Goal: Information Seeking & Learning: Learn about a topic

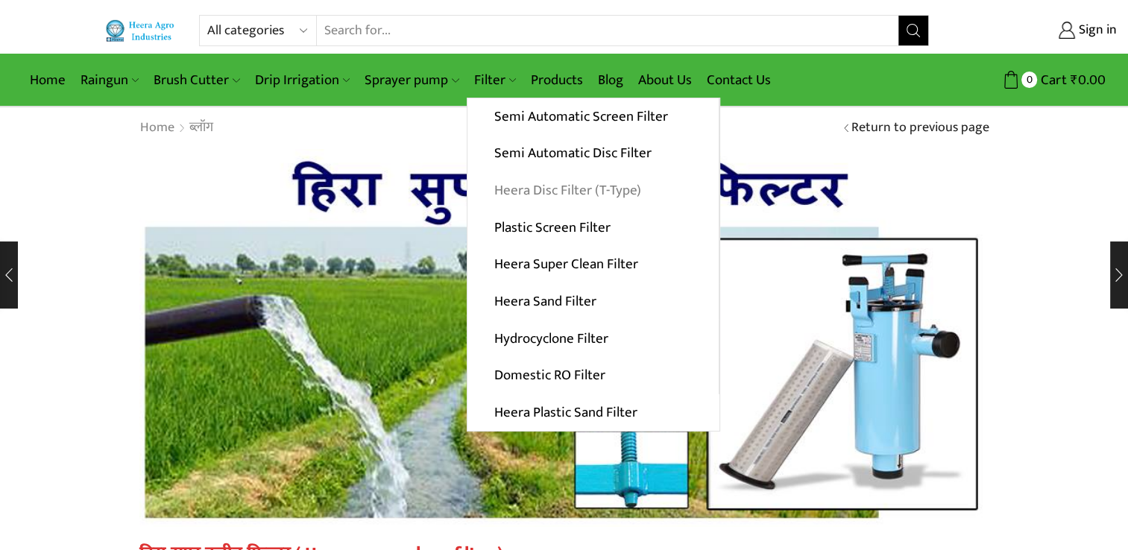
type input "[EMAIL_ADDRESS][DOMAIN_NAME]"
click at [536, 187] on link "Heera Disc Filter (T-Type)" at bounding box center [593, 190] width 251 height 37
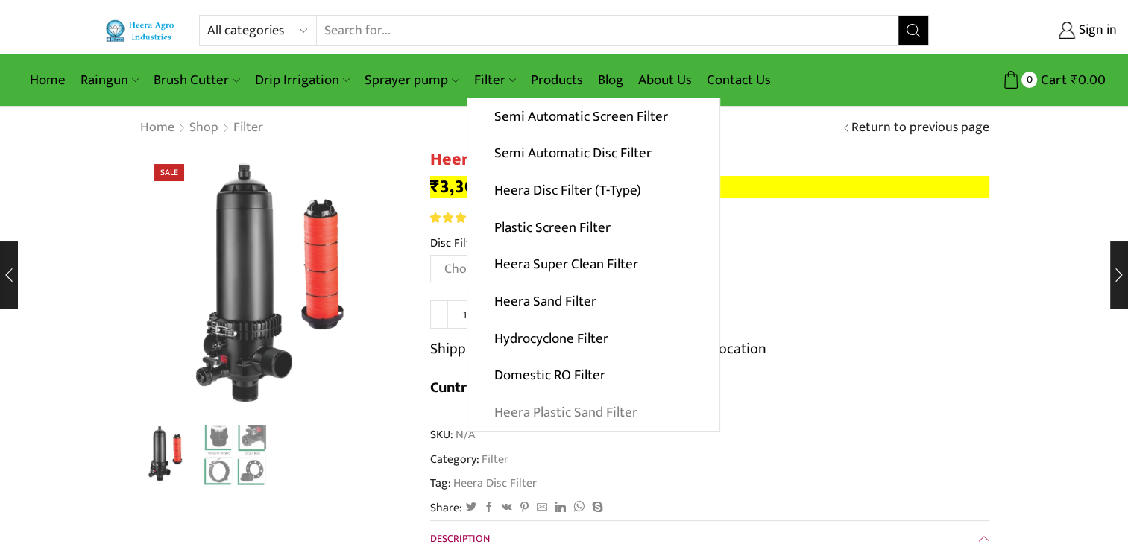
type input "[EMAIL_ADDRESS][DOMAIN_NAME]"
click at [568, 412] on link "Heera Plastic Sand Filter" at bounding box center [594, 413] width 252 height 37
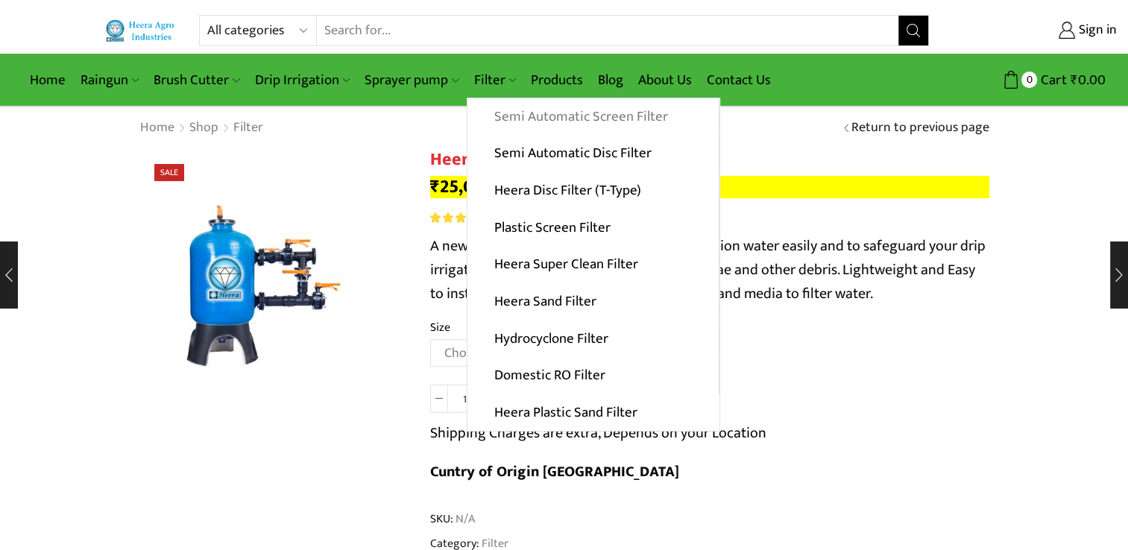
type input "[EMAIL_ADDRESS][DOMAIN_NAME]"
click at [554, 117] on link "Semi Automatic Screen Filter" at bounding box center [593, 116] width 251 height 37
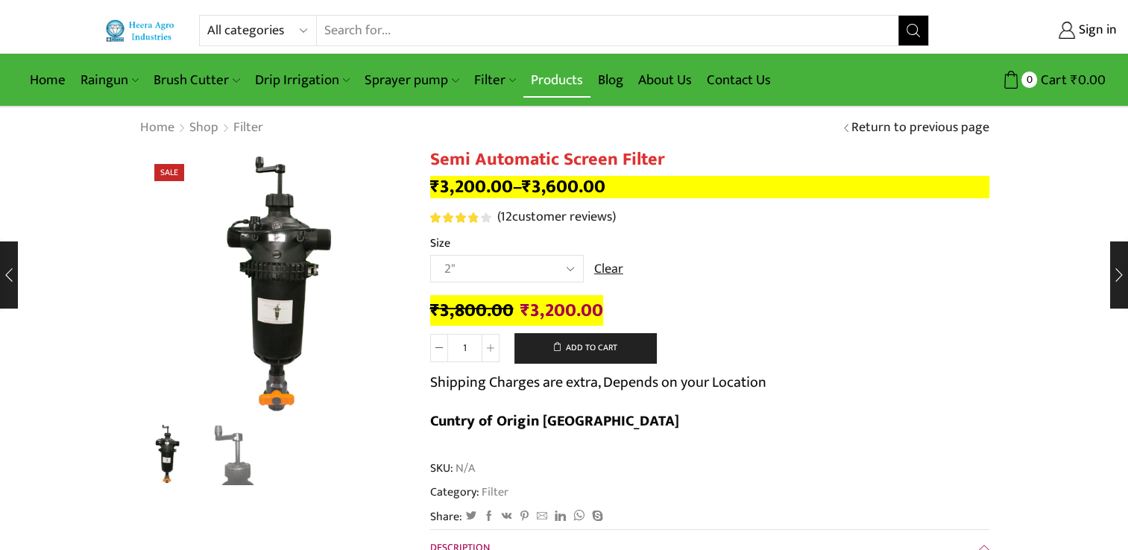
type input "[EMAIL_ADDRESS][DOMAIN_NAME]"
click at [559, 84] on link "Products" at bounding box center [557, 80] width 67 height 35
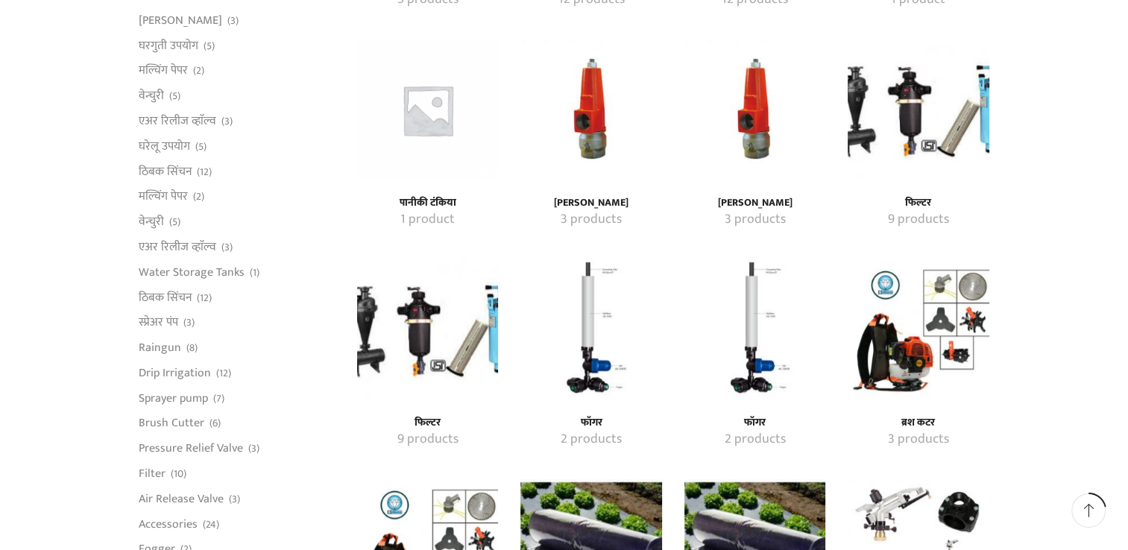
scroll to position [820, 0]
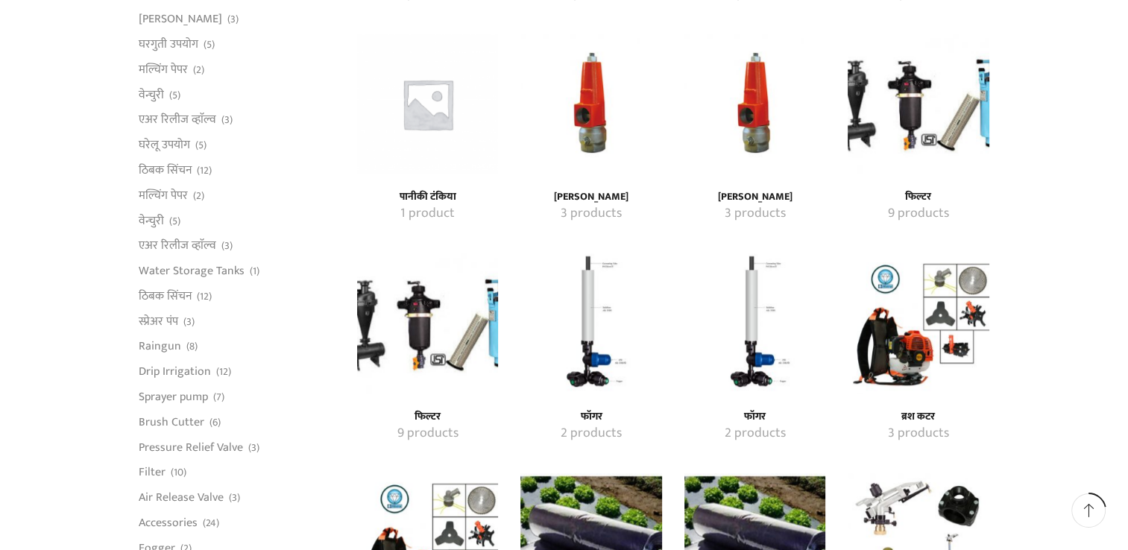
type input "[EMAIL_ADDRESS][DOMAIN_NAME]"
click at [599, 198] on h4 "[PERSON_NAME]" at bounding box center [591, 197] width 108 height 13
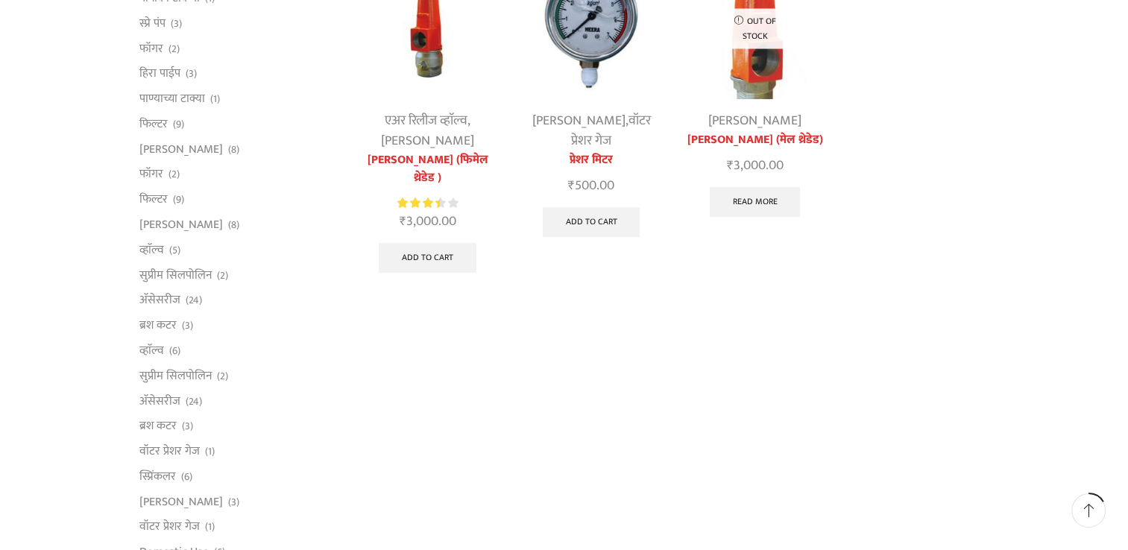
scroll to position [75, 0]
